Goal: Entertainment & Leisure: Consume media (video, audio)

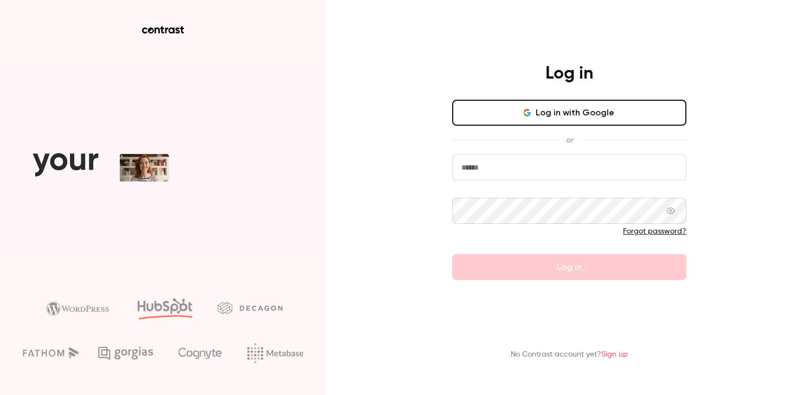
click at [577, 112] on button "Log in with Google" at bounding box center [569, 113] width 234 height 26
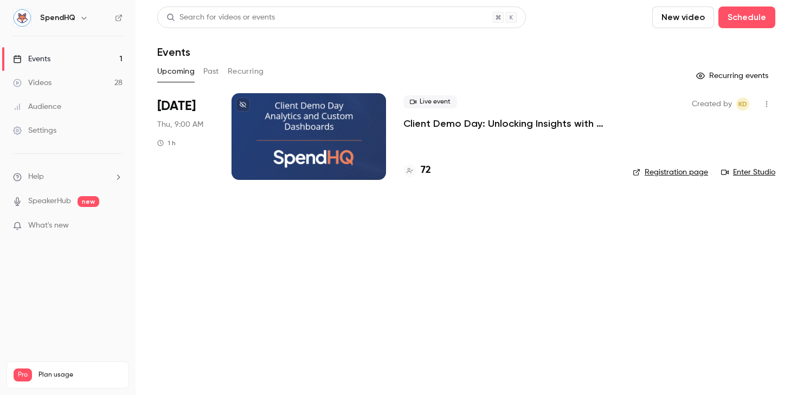
click at [33, 82] on div "Videos" at bounding box center [32, 83] width 38 height 11
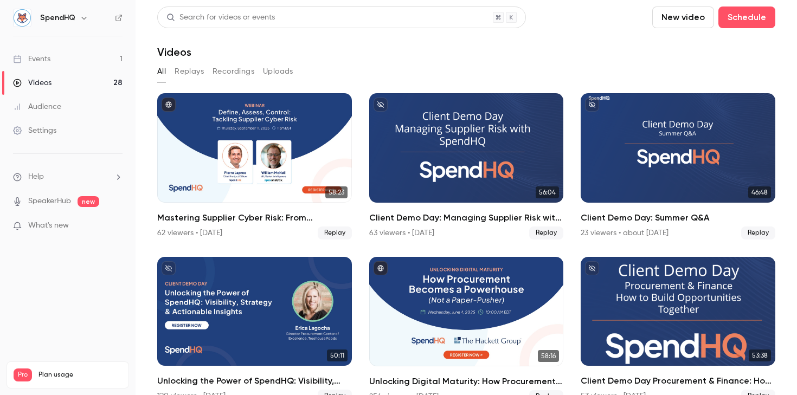
click at [162, 73] on button "All" at bounding box center [161, 71] width 9 height 17
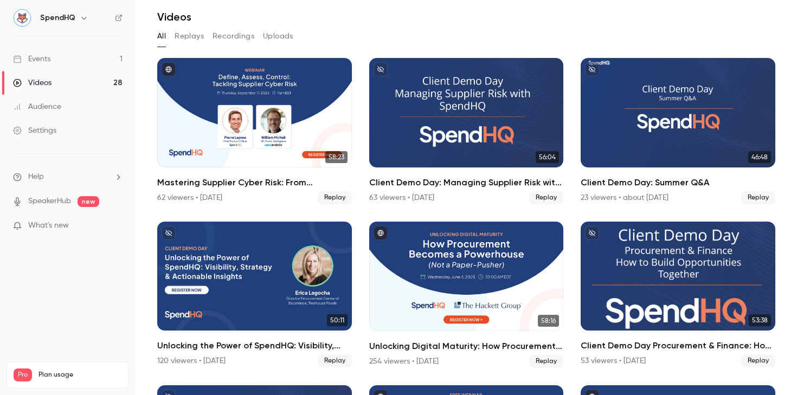
scroll to position [43, 0]
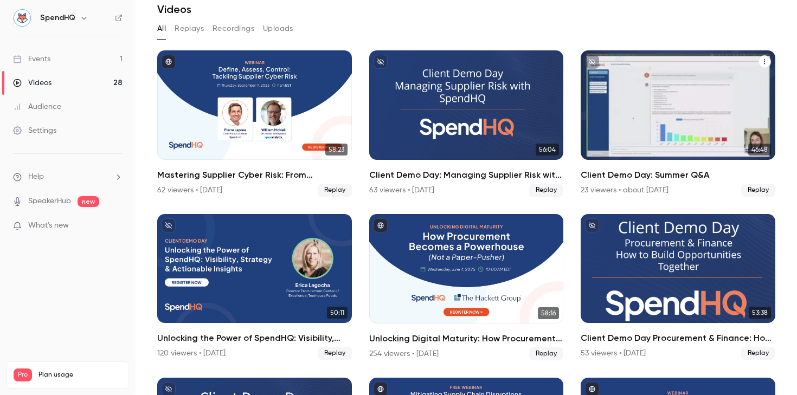
click at [765, 60] on icon "Client Demo Day: Summer Q&A" at bounding box center [764, 62] width 7 height 7
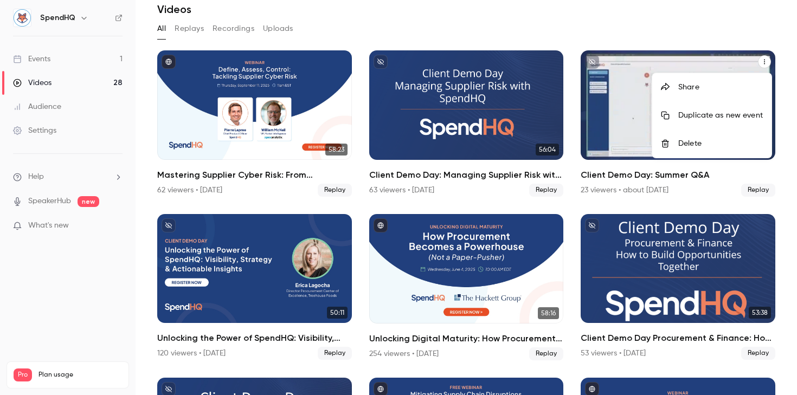
click at [614, 94] on div at bounding box center [398, 197] width 797 height 395
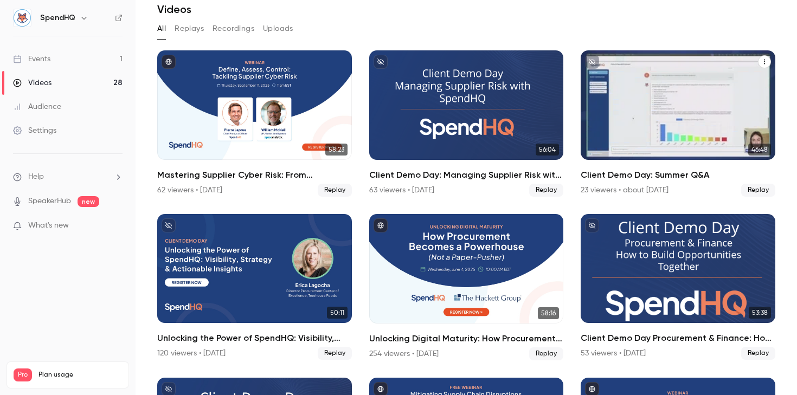
click at [653, 97] on div "Client Demo Day: Summer Q&A" at bounding box center [678, 105] width 195 height 110
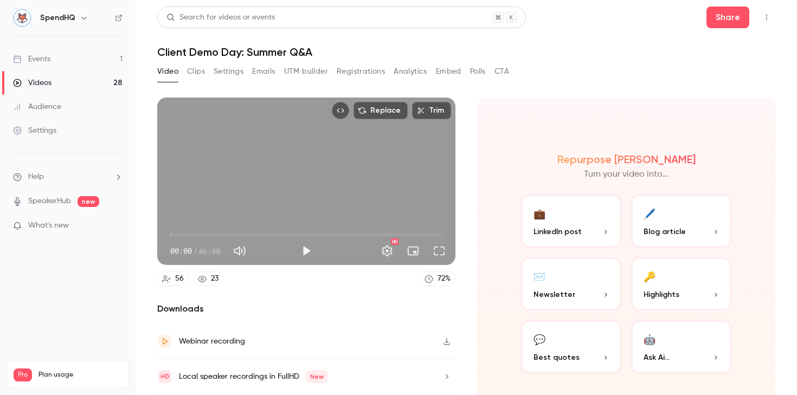
scroll to position [34, 0]
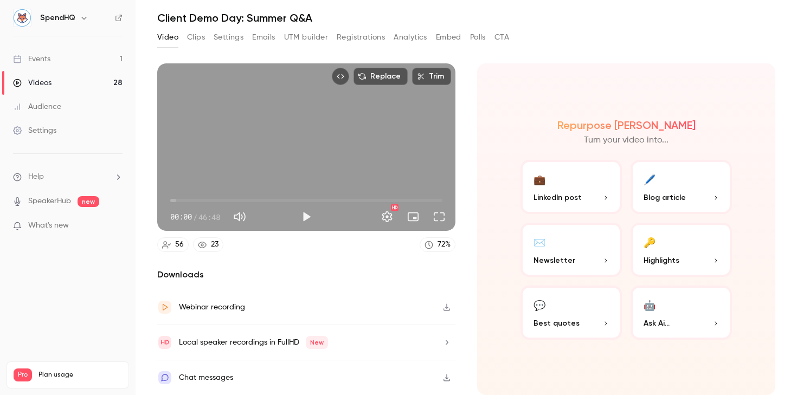
click at [445, 307] on icon "button" at bounding box center [446, 308] width 9 height 8
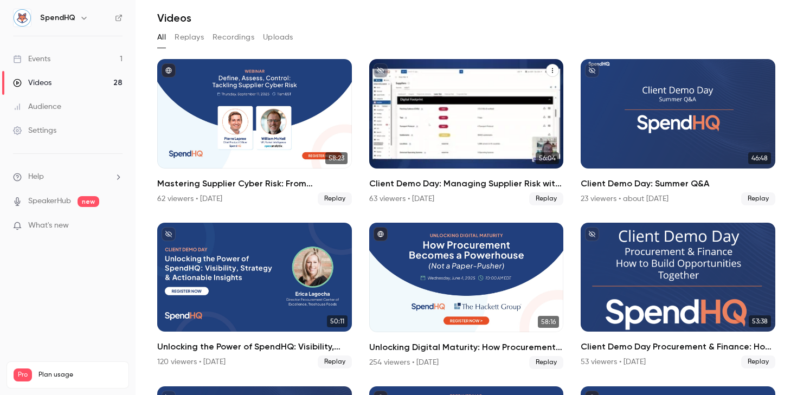
click at [487, 120] on div "Client Demo Day: Managing Supplier Risk with SpendHQ" at bounding box center [466, 114] width 195 height 110
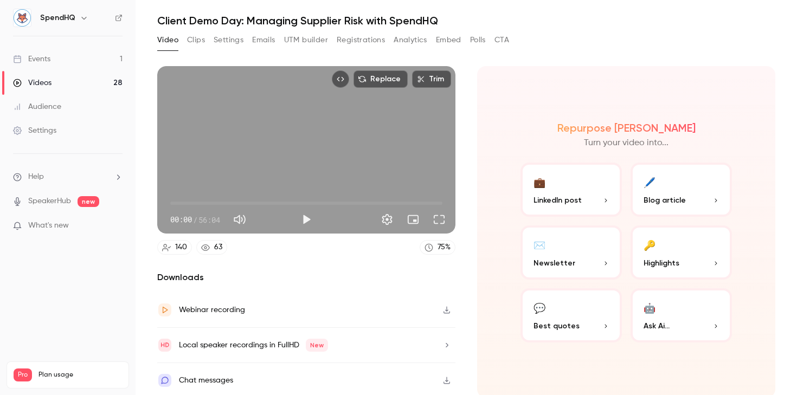
scroll to position [34, 0]
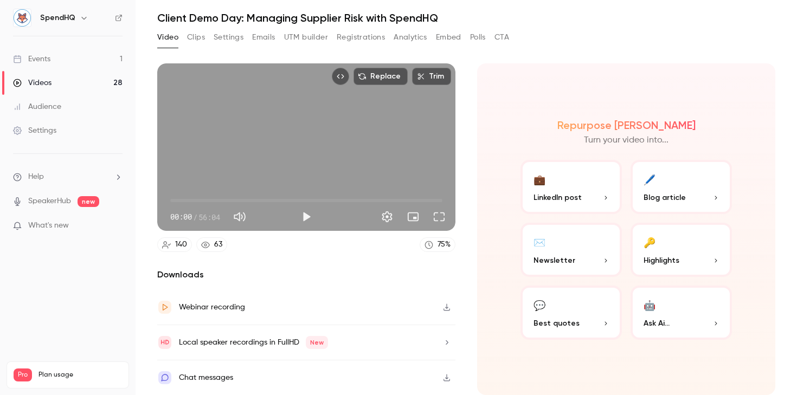
click at [447, 307] on icon "button" at bounding box center [447, 307] width 7 height 7
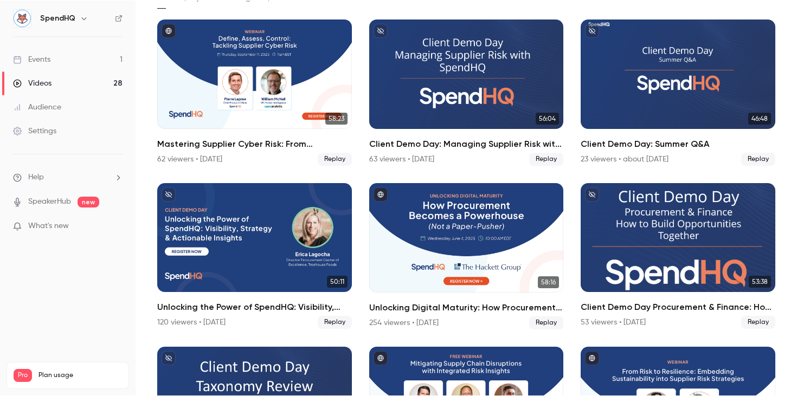
scroll to position [92, 0]
